Goal: Transaction & Acquisition: Purchase product/service

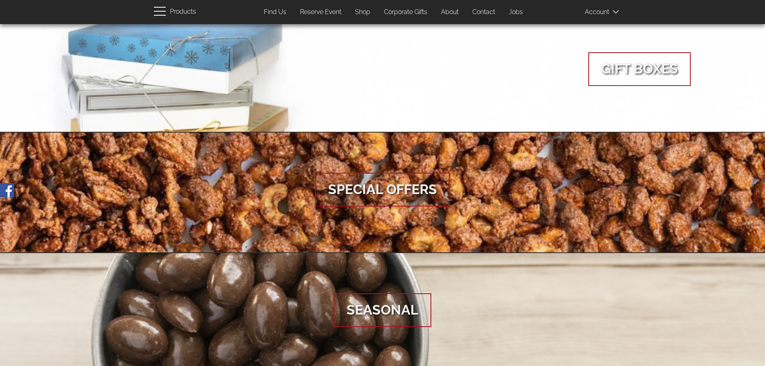
scroll to position [903, 0]
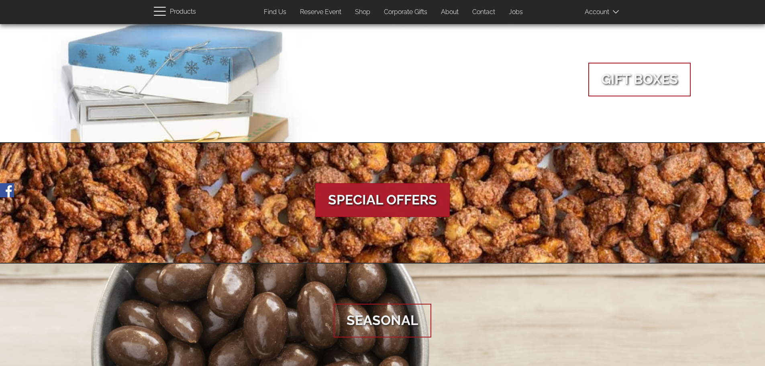
click at [376, 192] on span "Special Offers" at bounding box center [382, 200] width 135 height 34
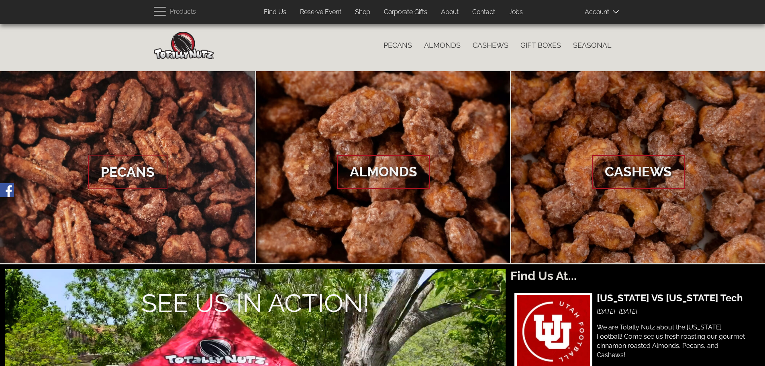
scroll to position [0, 0]
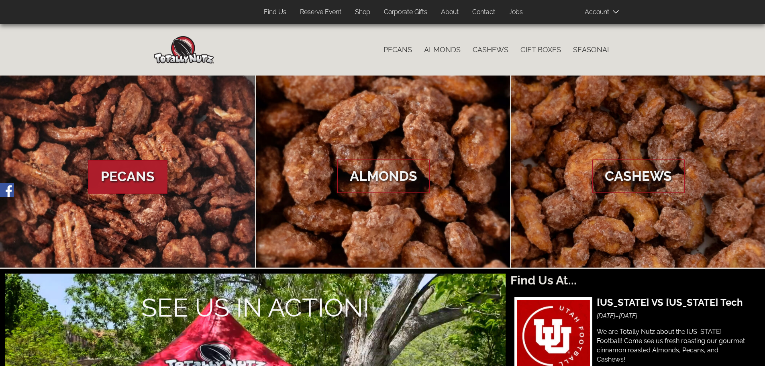
click at [143, 174] on span "Pecans" at bounding box center [128, 177] width 80 height 34
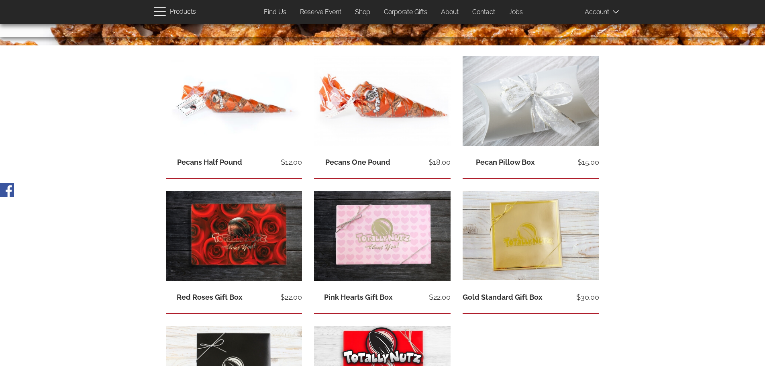
scroll to position [116, 0]
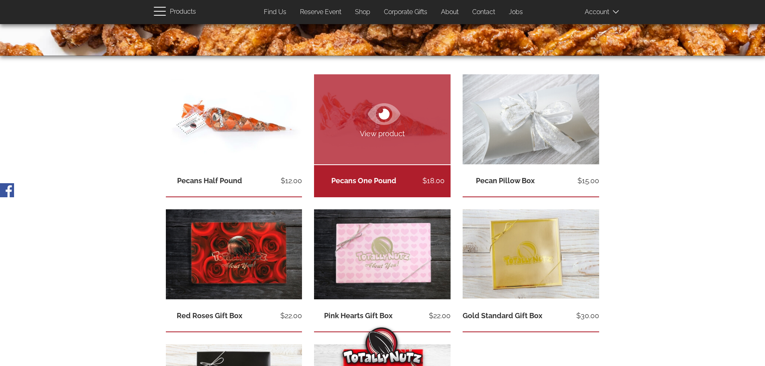
click at [386, 176] on link "Pecans One Pound" at bounding box center [363, 180] width 65 height 8
